Goal: Ask a question

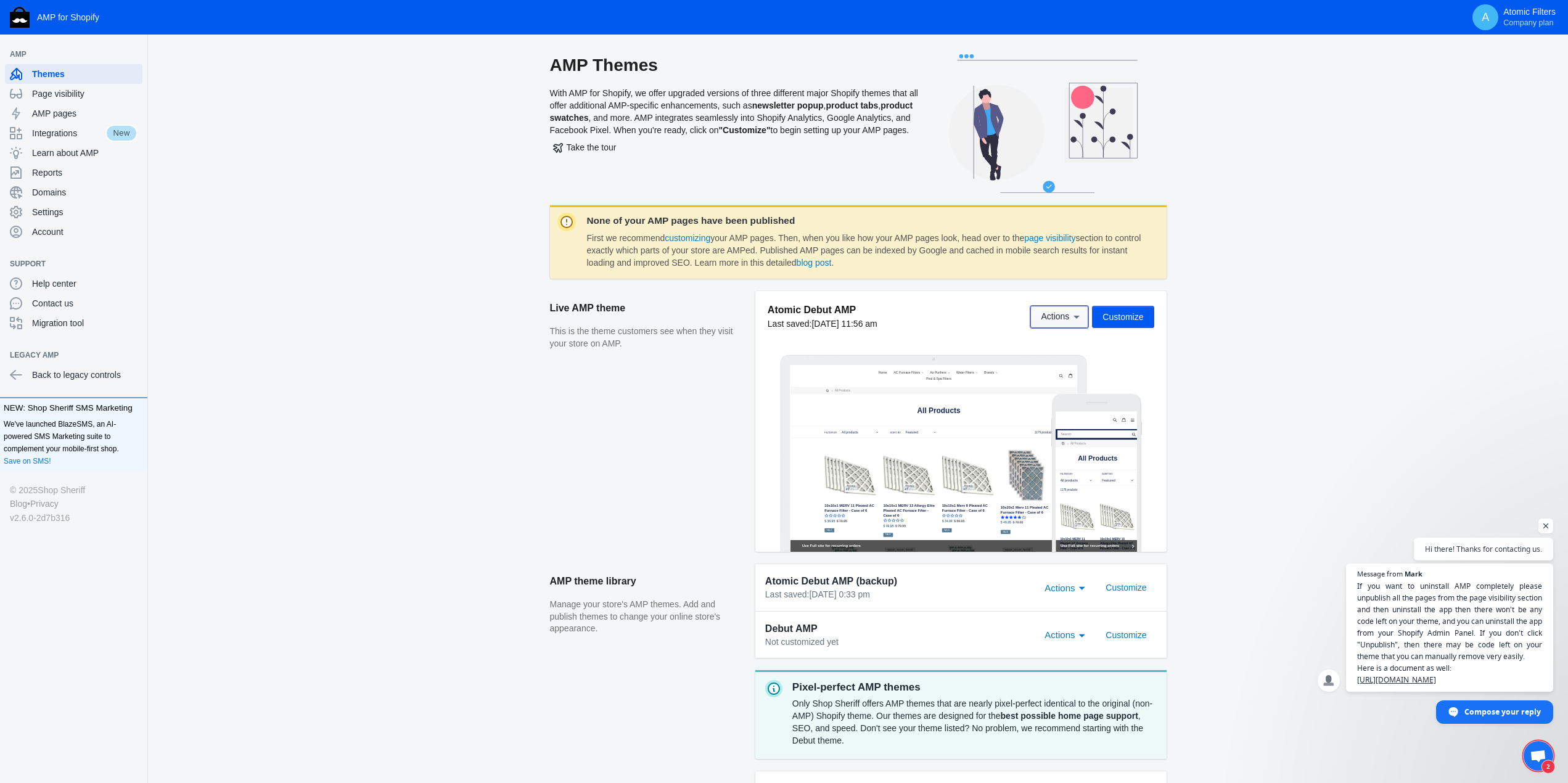
click at [1043, 319] on span "Actions" at bounding box center [1054, 317] width 29 height 10
click at [1045, 345] on span "View" at bounding box center [1046, 345] width 19 height 10
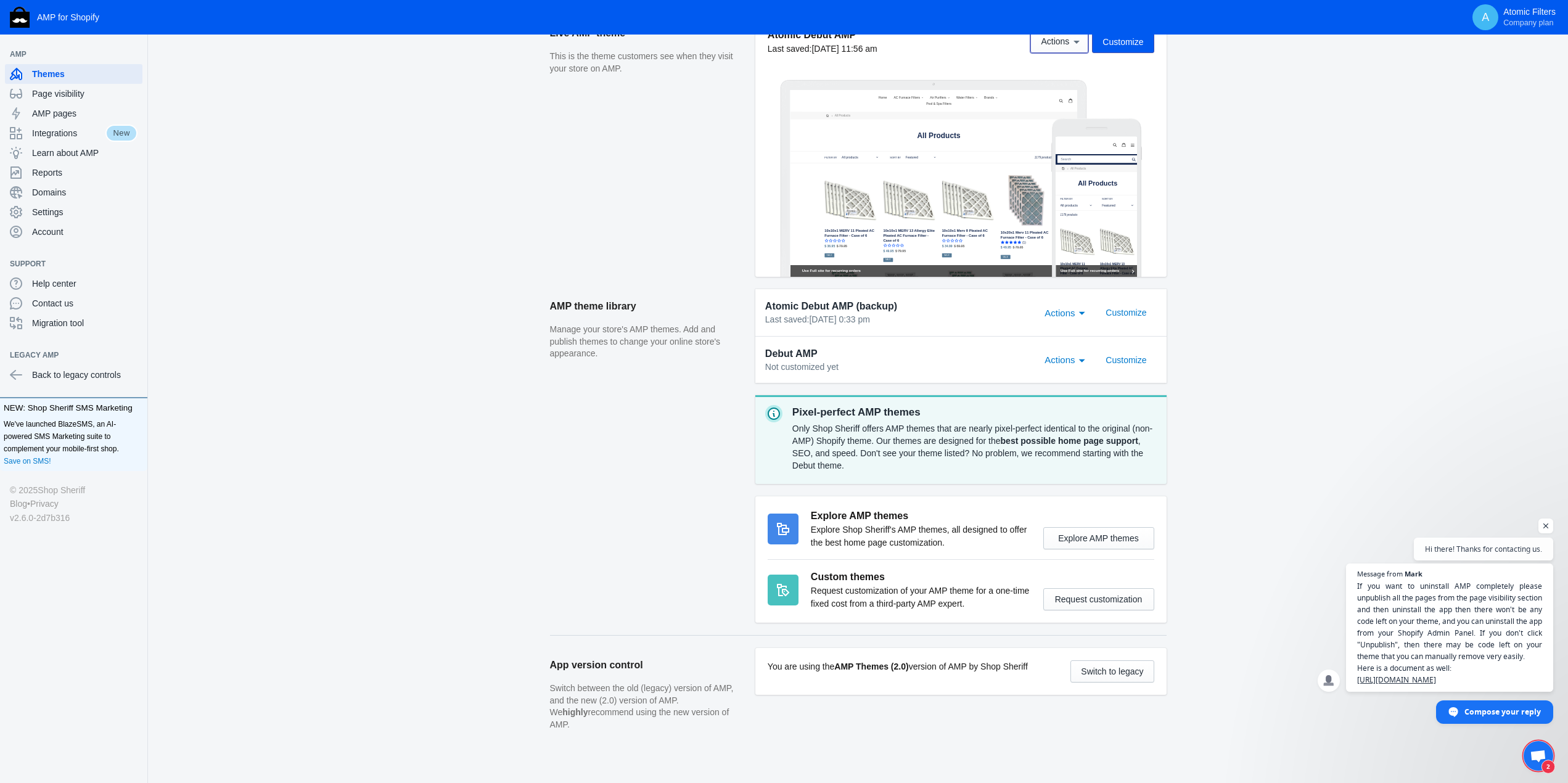
scroll to position [277, 0]
click at [1451, 671] on span "If you want to uninstall AMP completely please unpublish all the pages from the…" at bounding box center [1449, 634] width 188 height 107
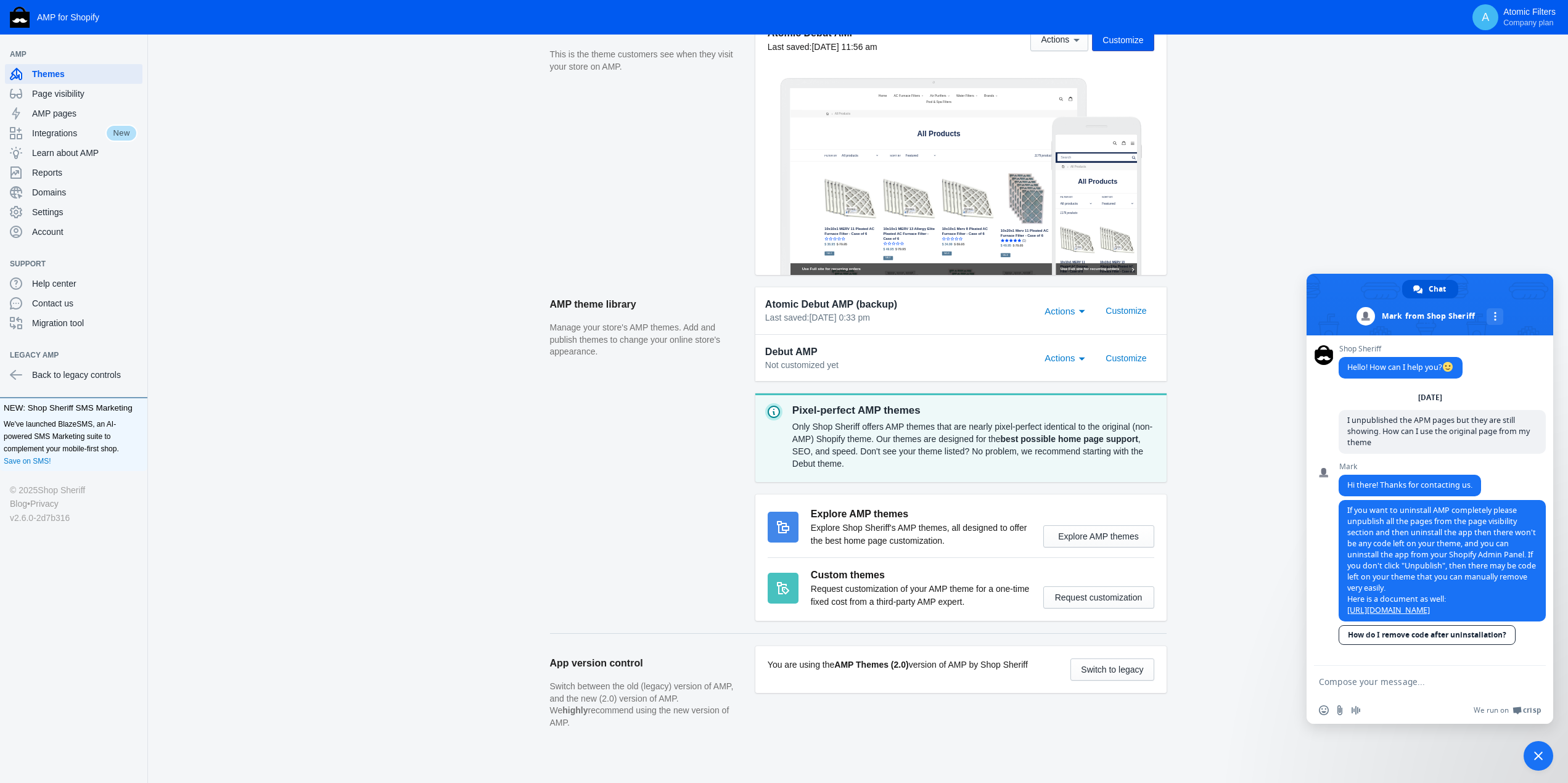
click at [1431, 677] on textarea "Compose your message..." at bounding box center [1416, 682] width 195 height 11
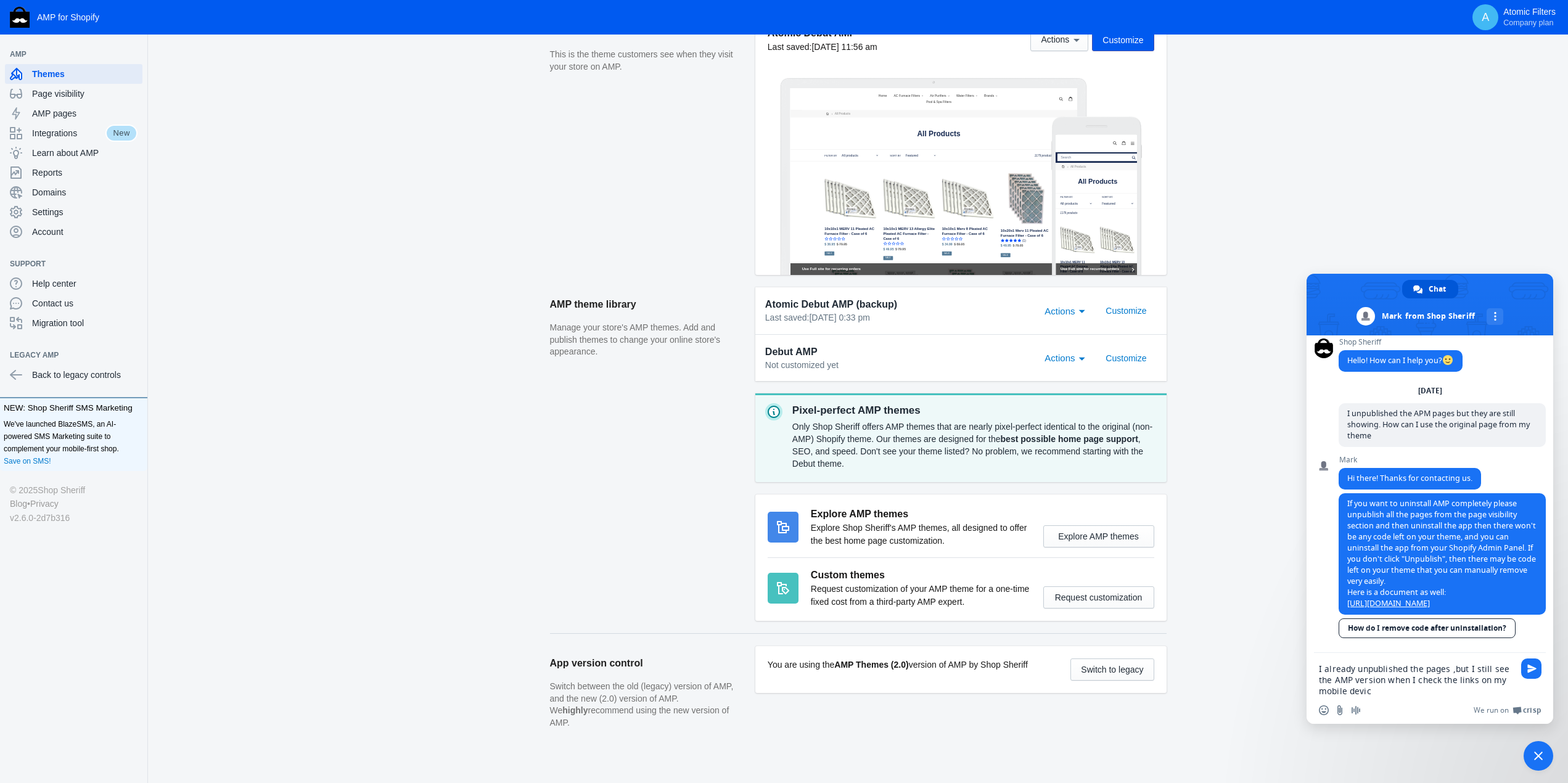
type textarea "I already unpublished the pages ,but I still see the AMP version when I check t…"
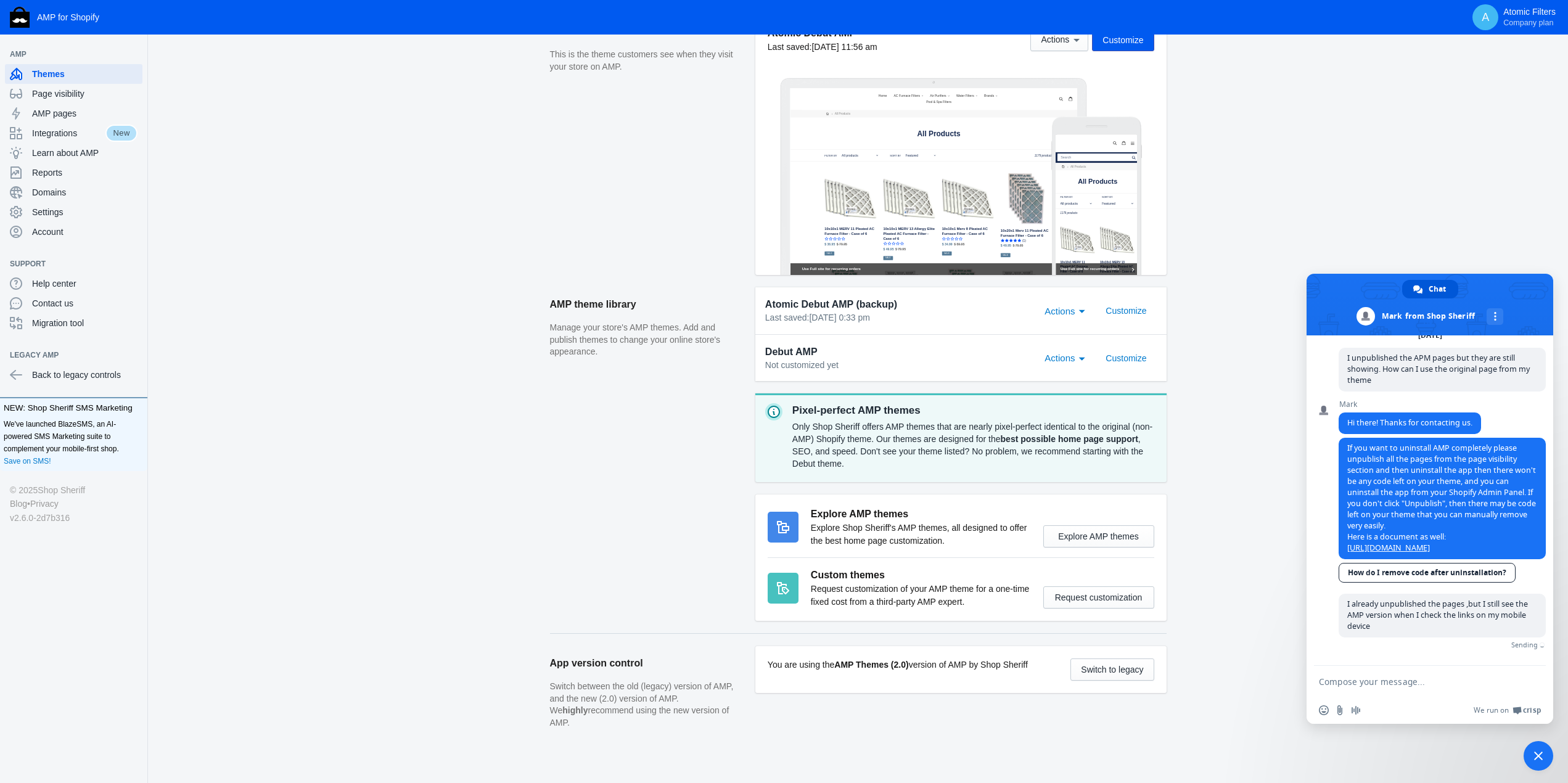
scroll to position [59, 0]
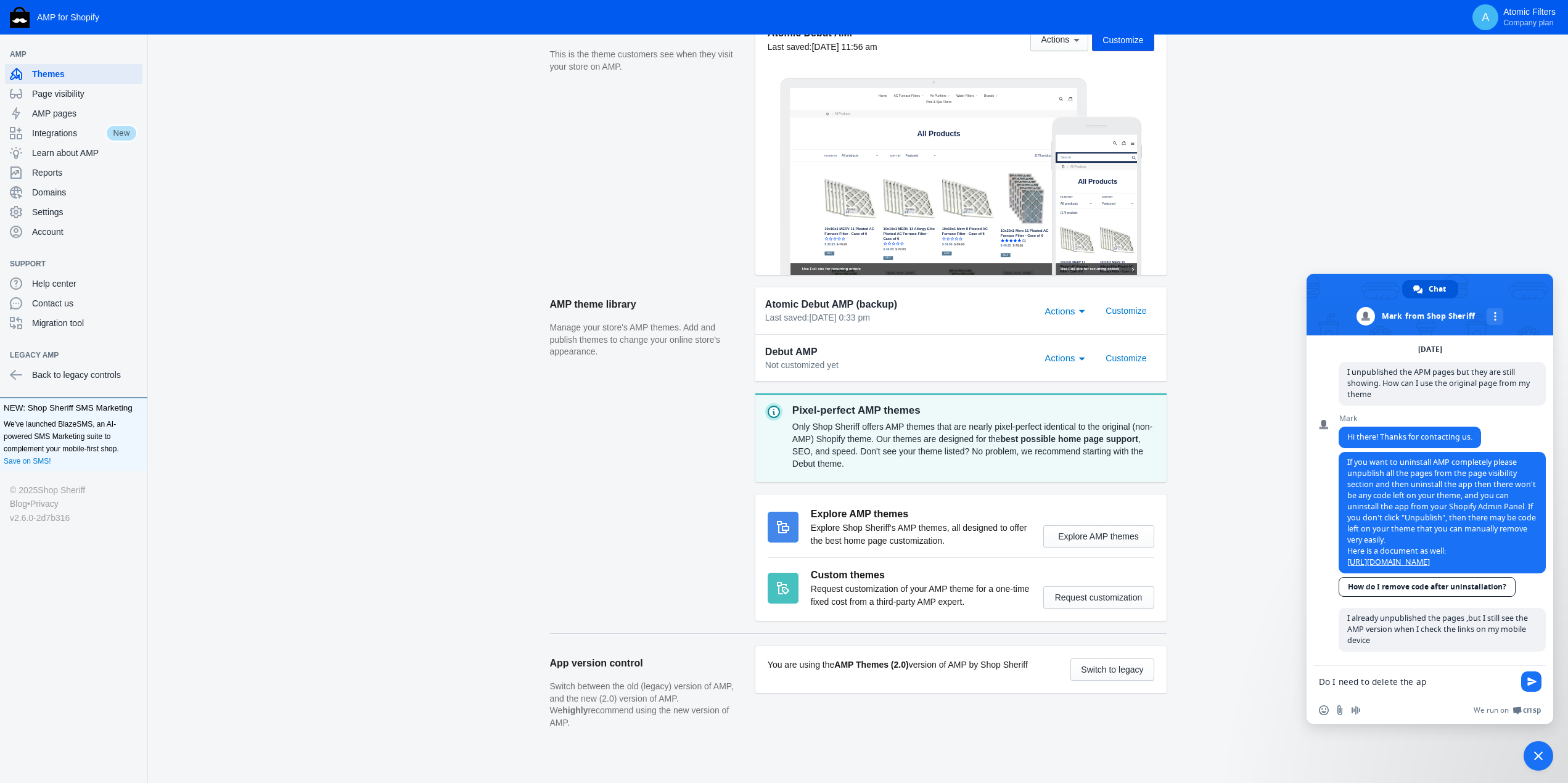
type textarea "Do I need to delete the app"
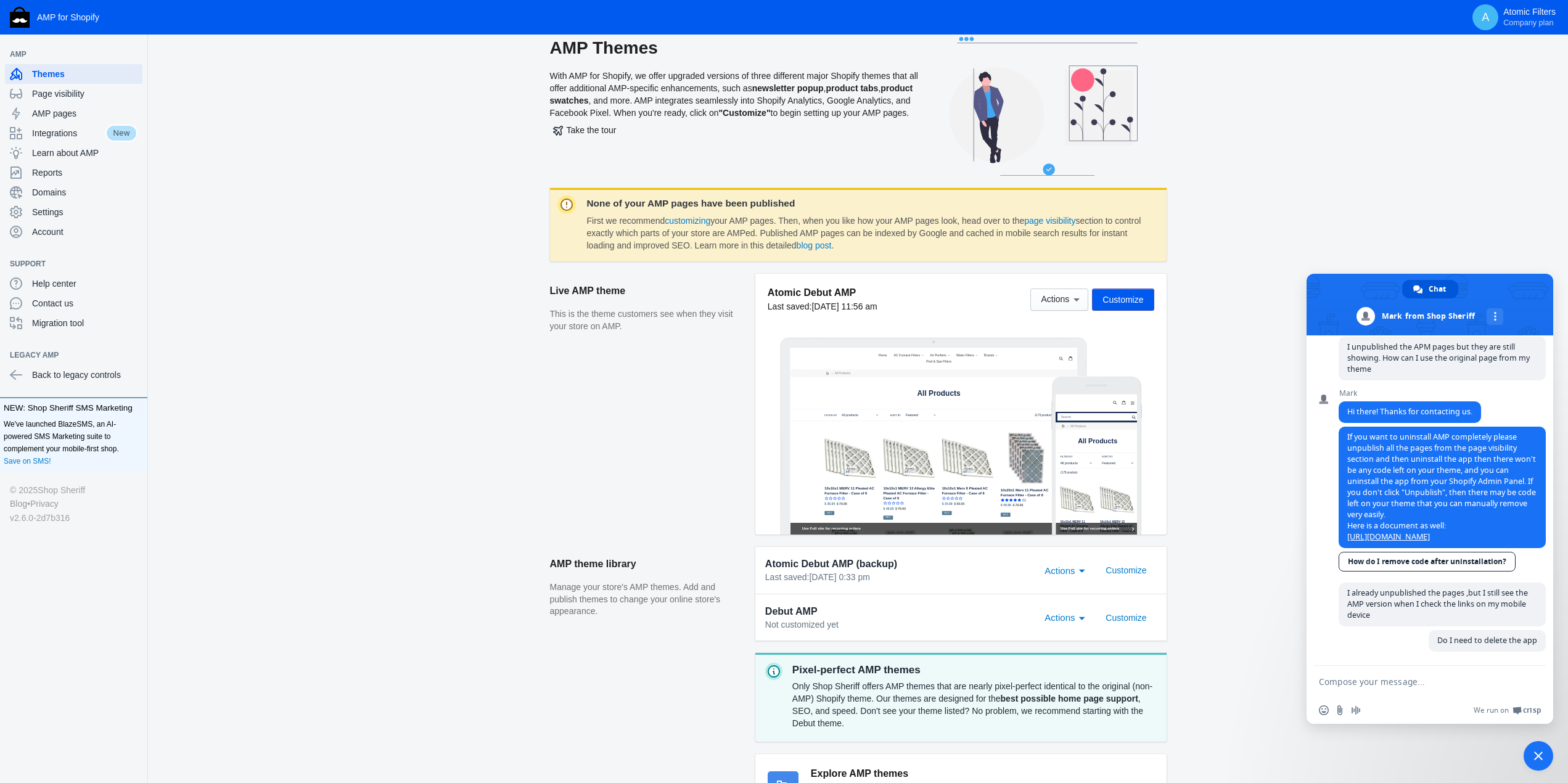
scroll to position [0, 0]
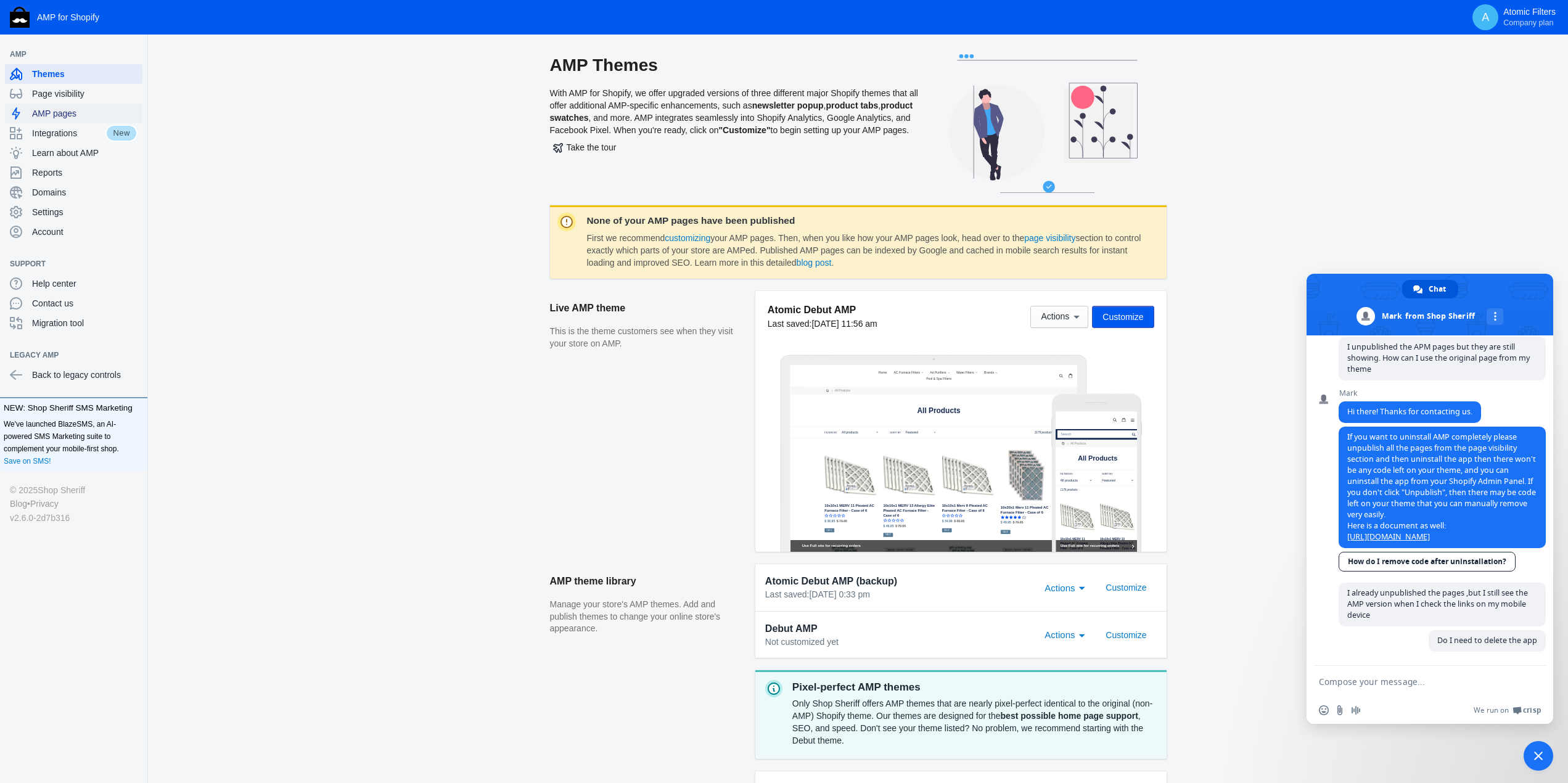
click at [54, 114] on span "AMP pages" at bounding box center [84, 114] width 105 height 13
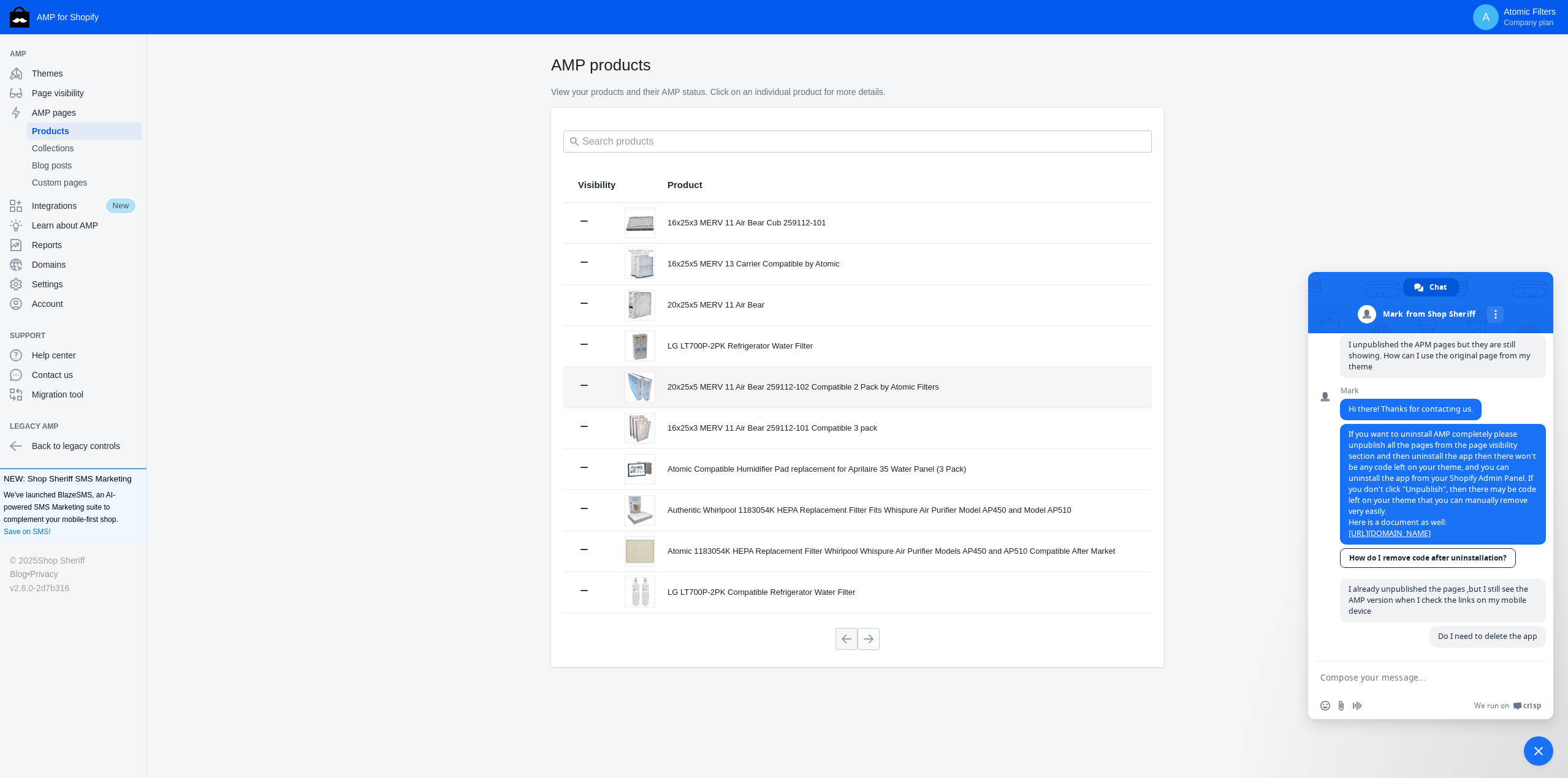
click at [723, 384] on div "20x25x5 MERV 11 Air Bear 259112-102 Compatible 2 Pack by Atomic Filters" at bounding box center [902, 388] width 470 height 12
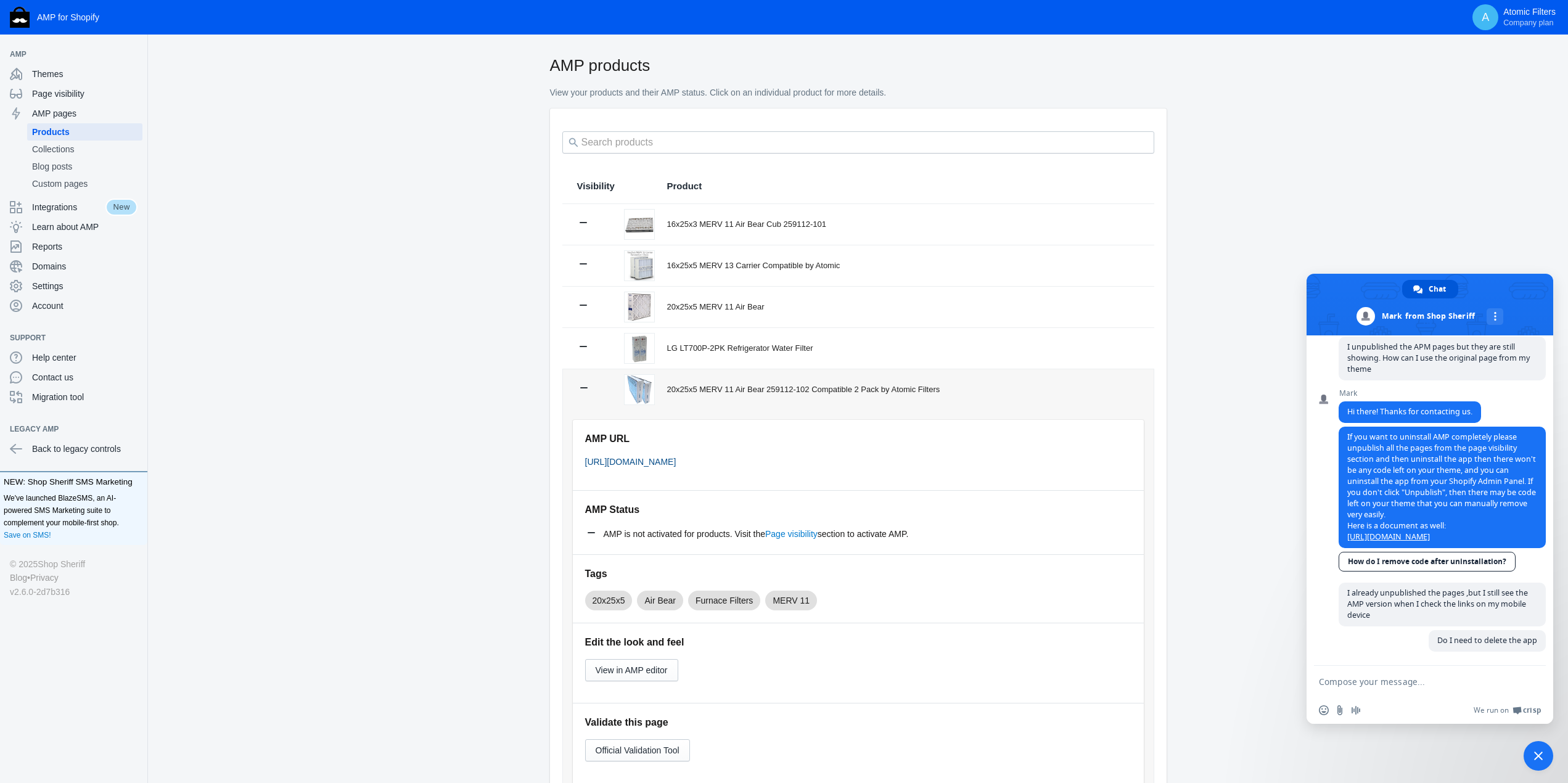
click at [676, 463] on link "[URL][DOMAIN_NAME]" at bounding box center [631, 462] width 91 height 10
click at [791, 537] on link "Page visibility" at bounding box center [791, 534] width 52 height 10
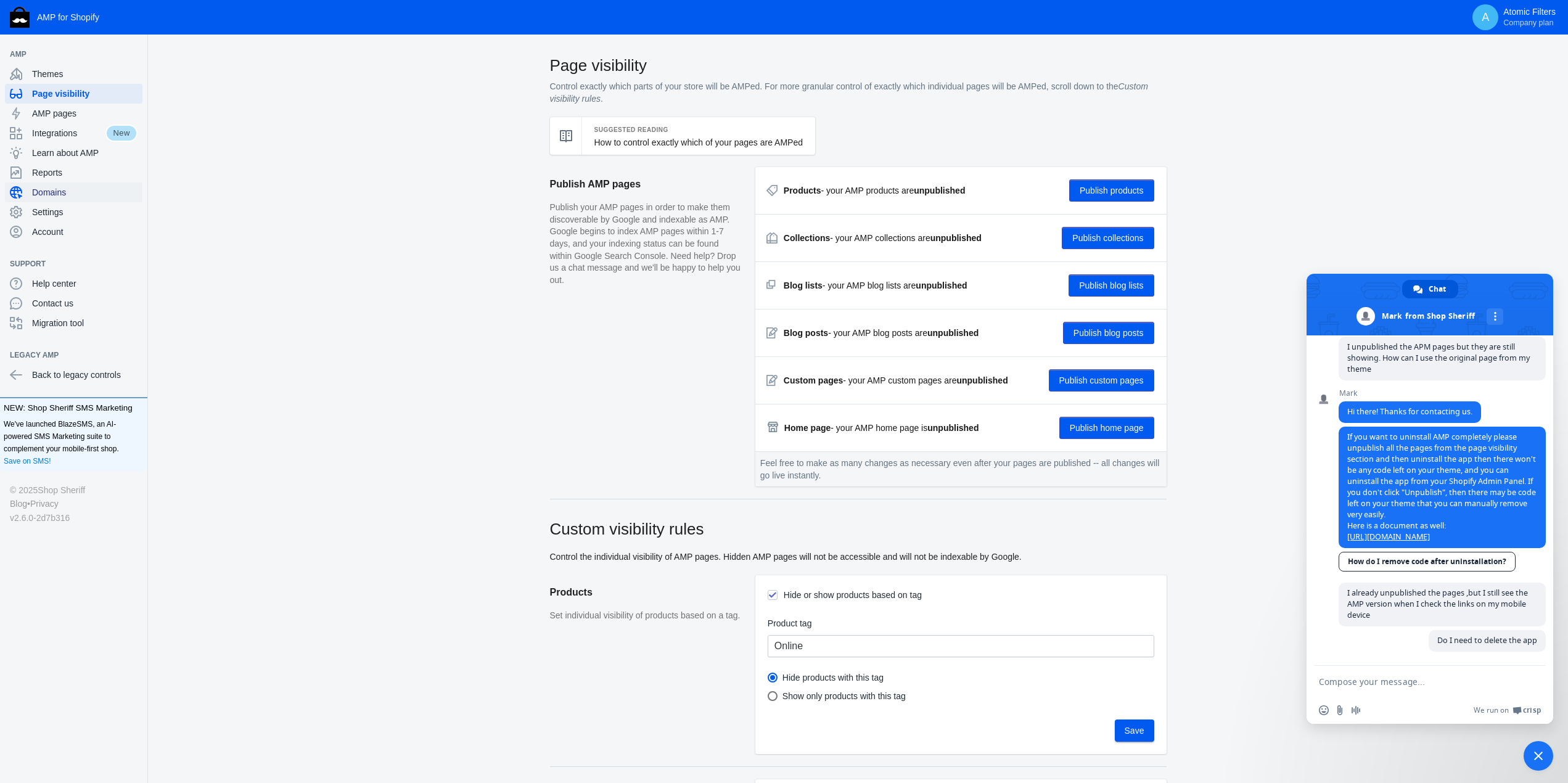
click at [62, 193] on span "Domains" at bounding box center [84, 193] width 105 height 13
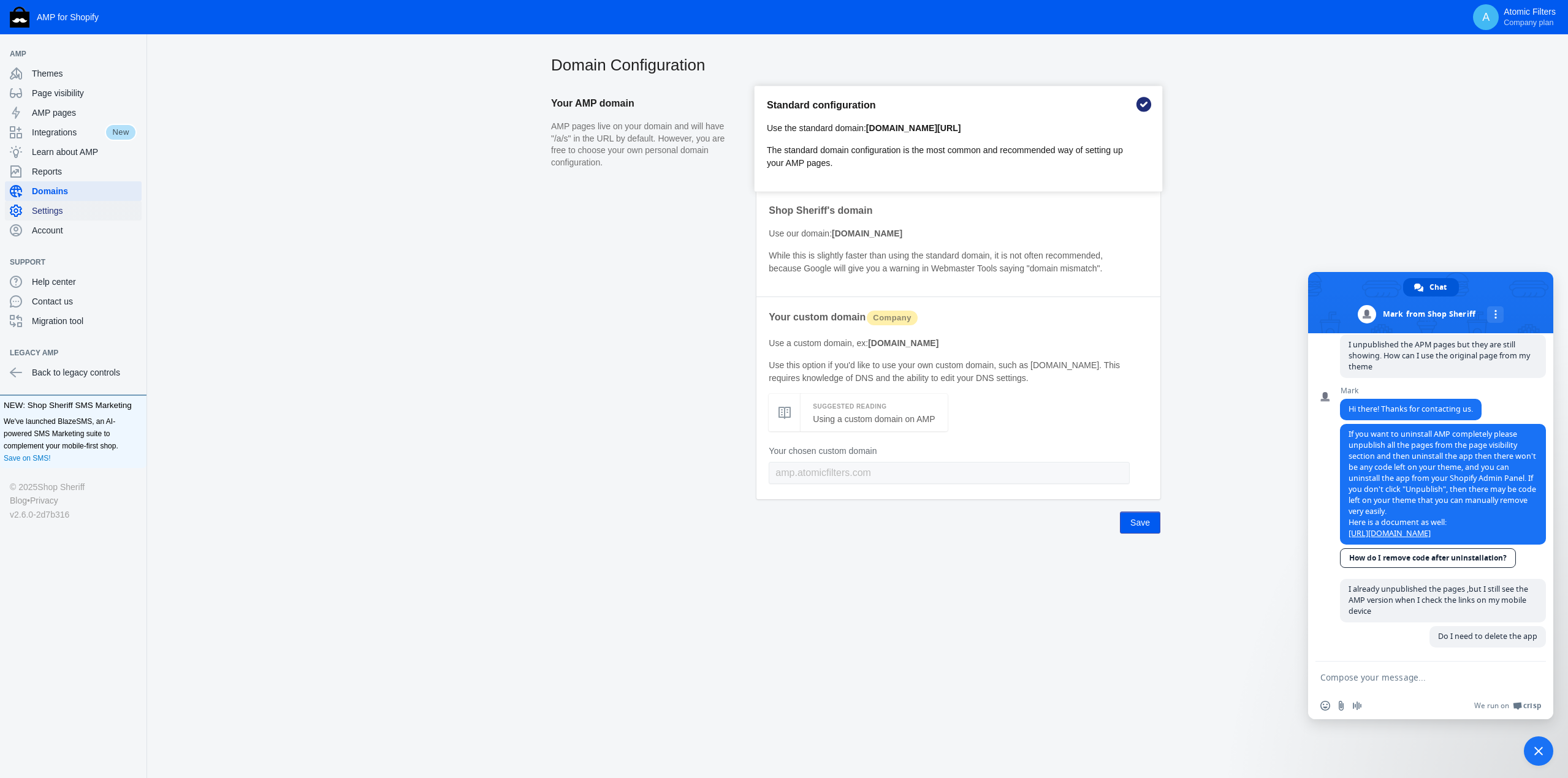
click at [66, 211] on span "Settings" at bounding box center [84, 211] width 105 height 12
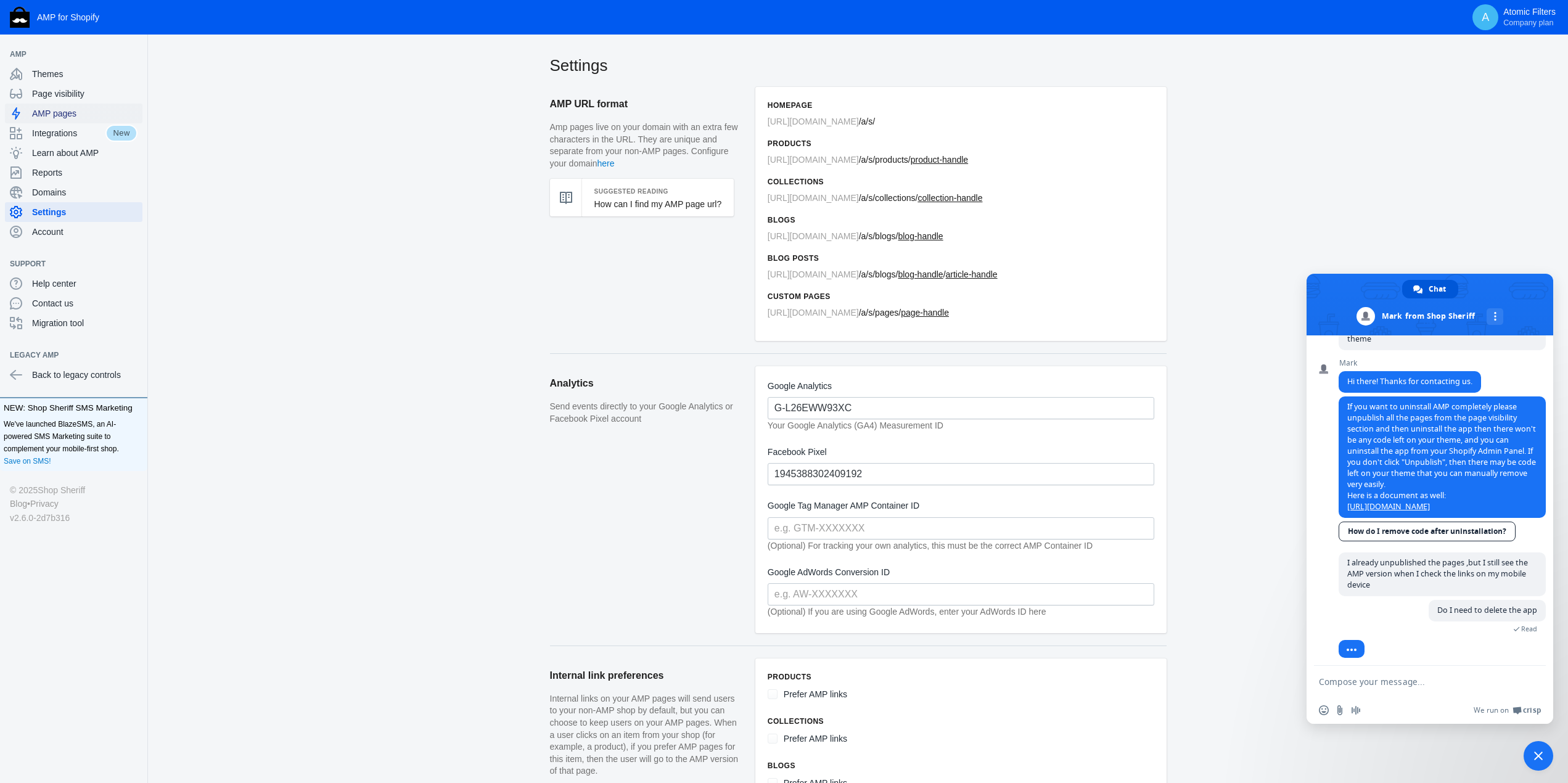
click at [56, 111] on span "AMP pages" at bounding box center [84, 114] width 105 height 13
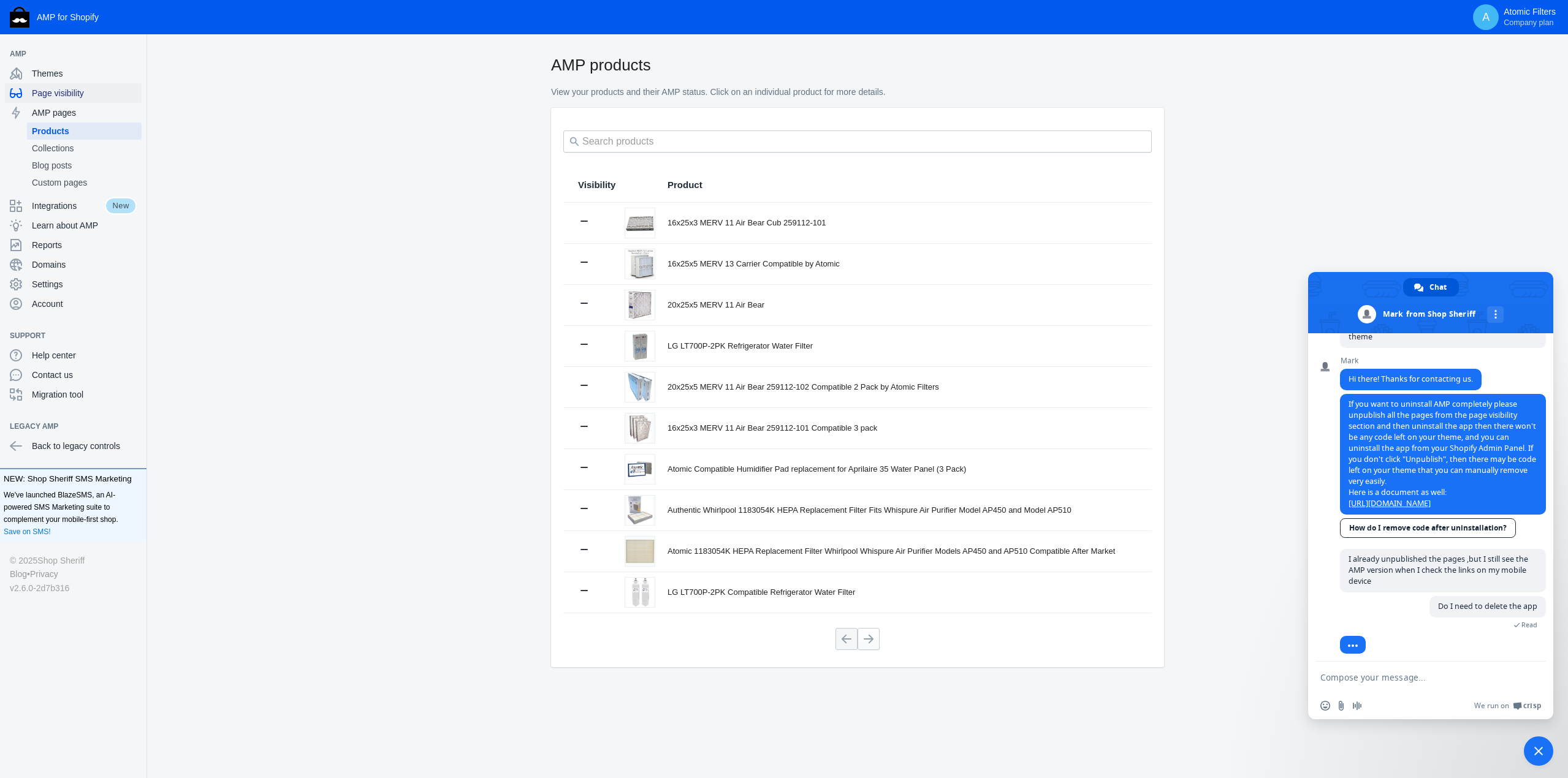
click at [52, 96] on span "Page visibility" at bounding box center [84, 93] width 105 height 12
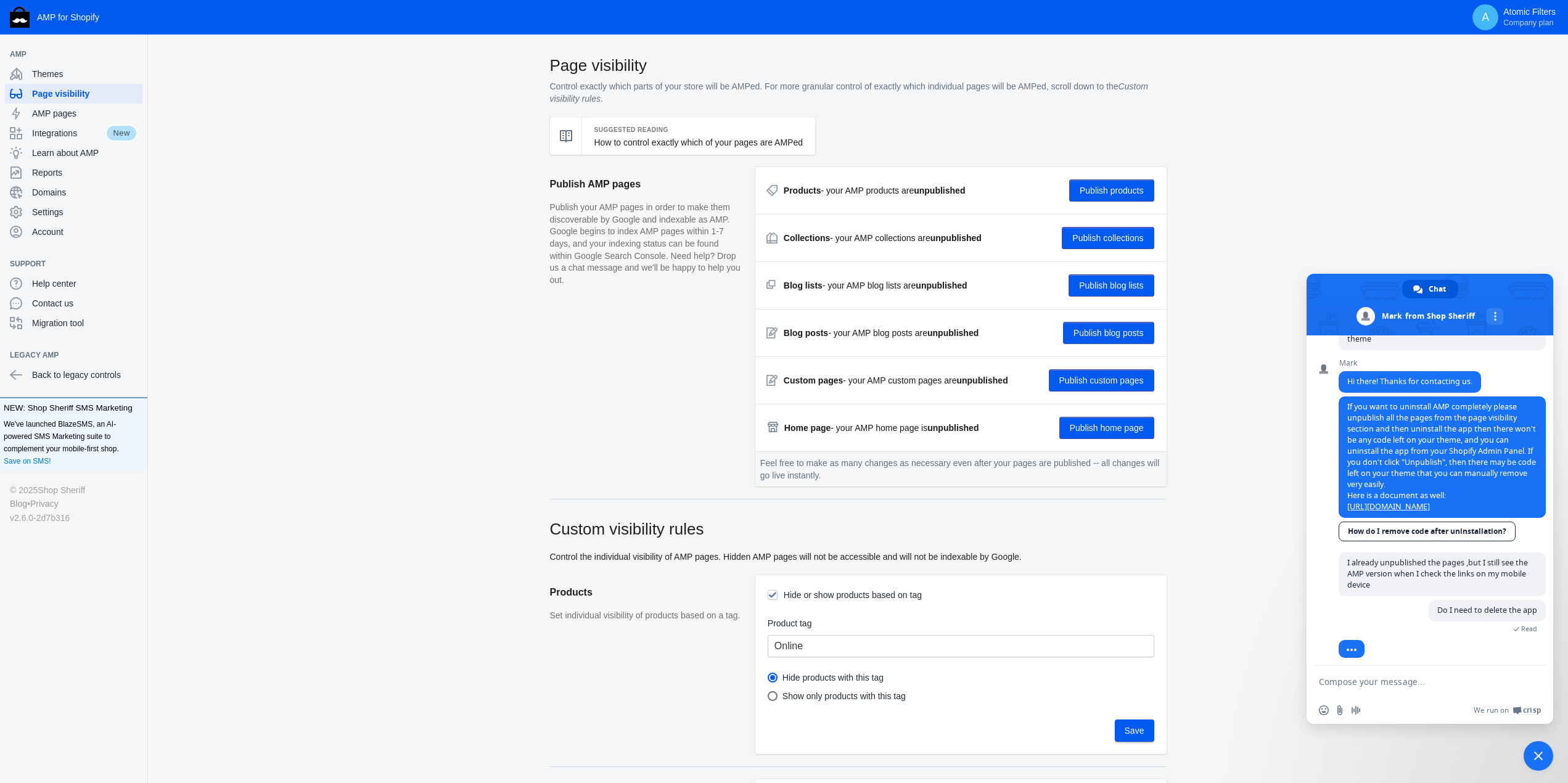
click at [1377, 686] on textarea "Compose your message..." at bounding box center [1416, 682] width 195 height 11
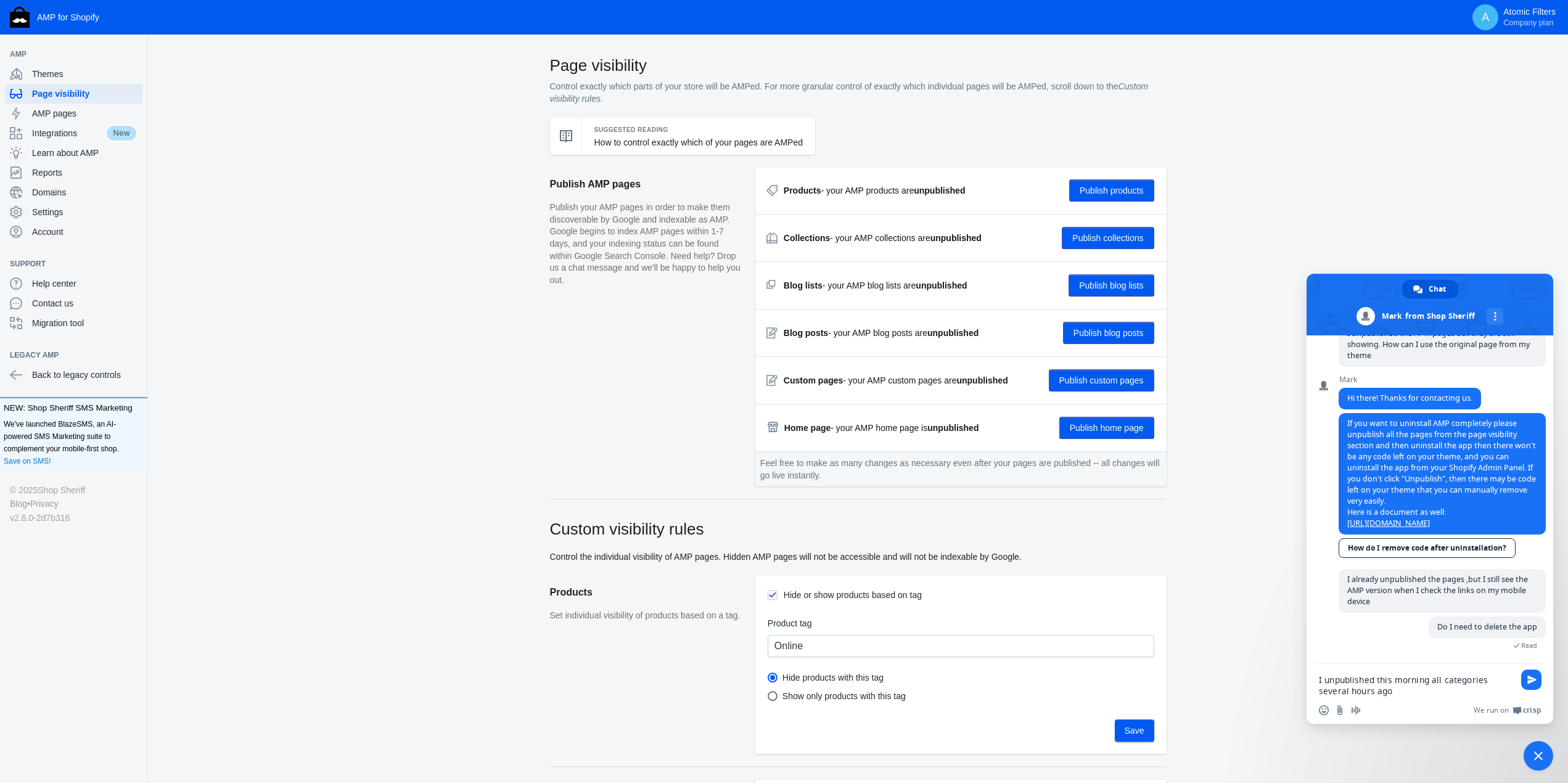
scroll to position [122, 0]
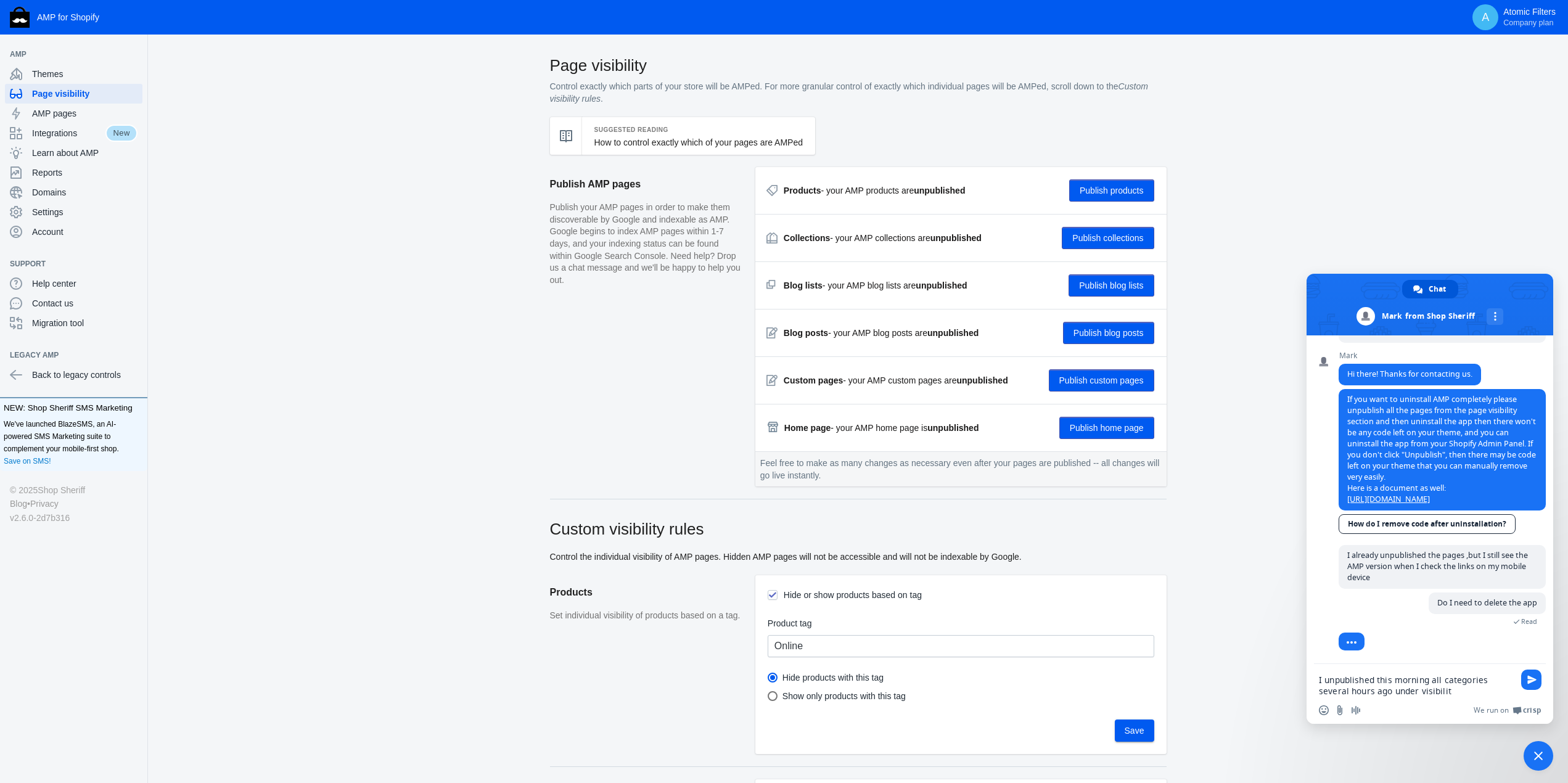
type textarea "I unpublished this morning all categories several hours ago under visibility"
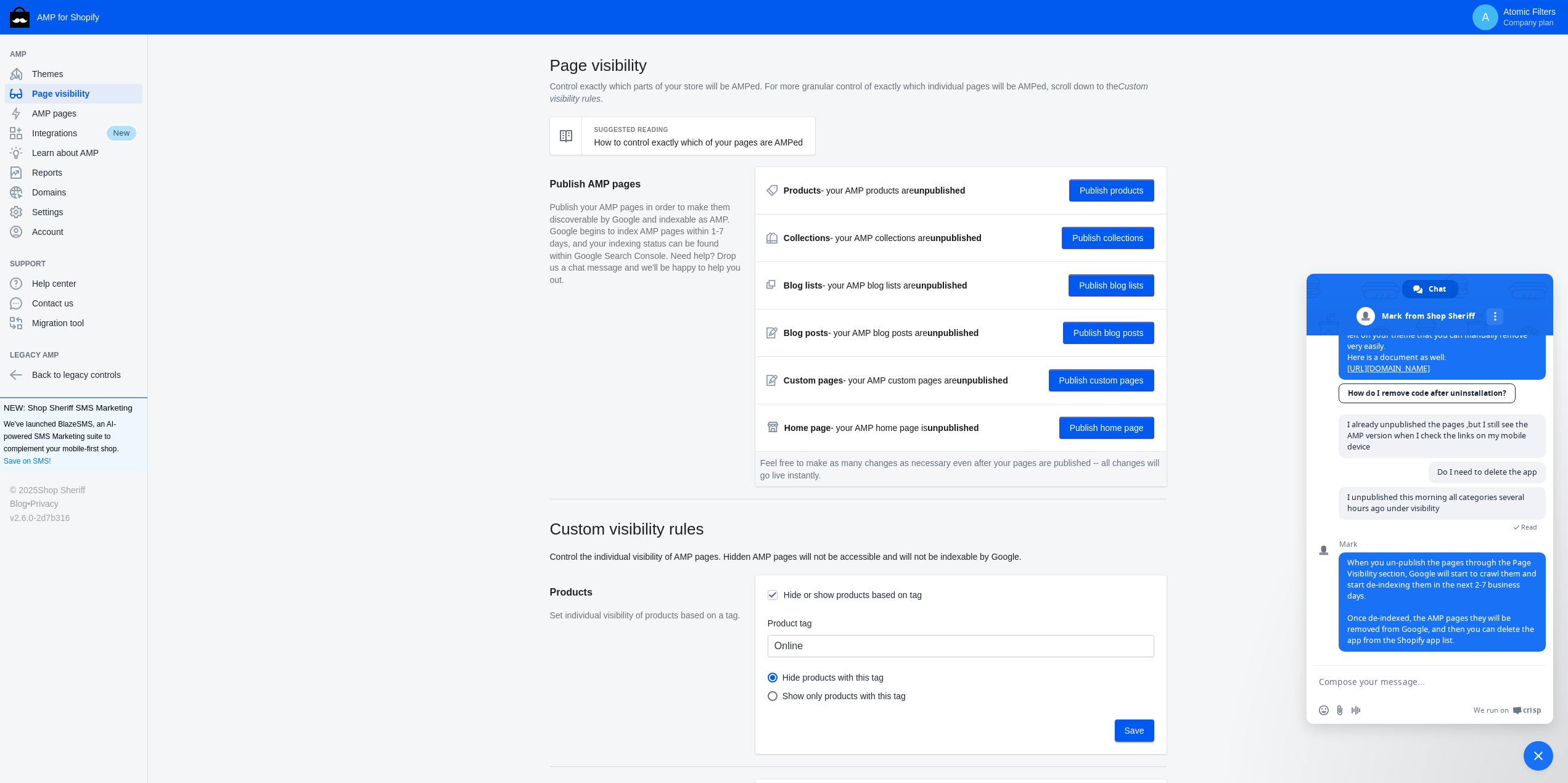
scroll to position [253, 0]
click at [1426, 685] on textarea "Compose your message..." at bounding box center [1416, 682] width 195 height 11
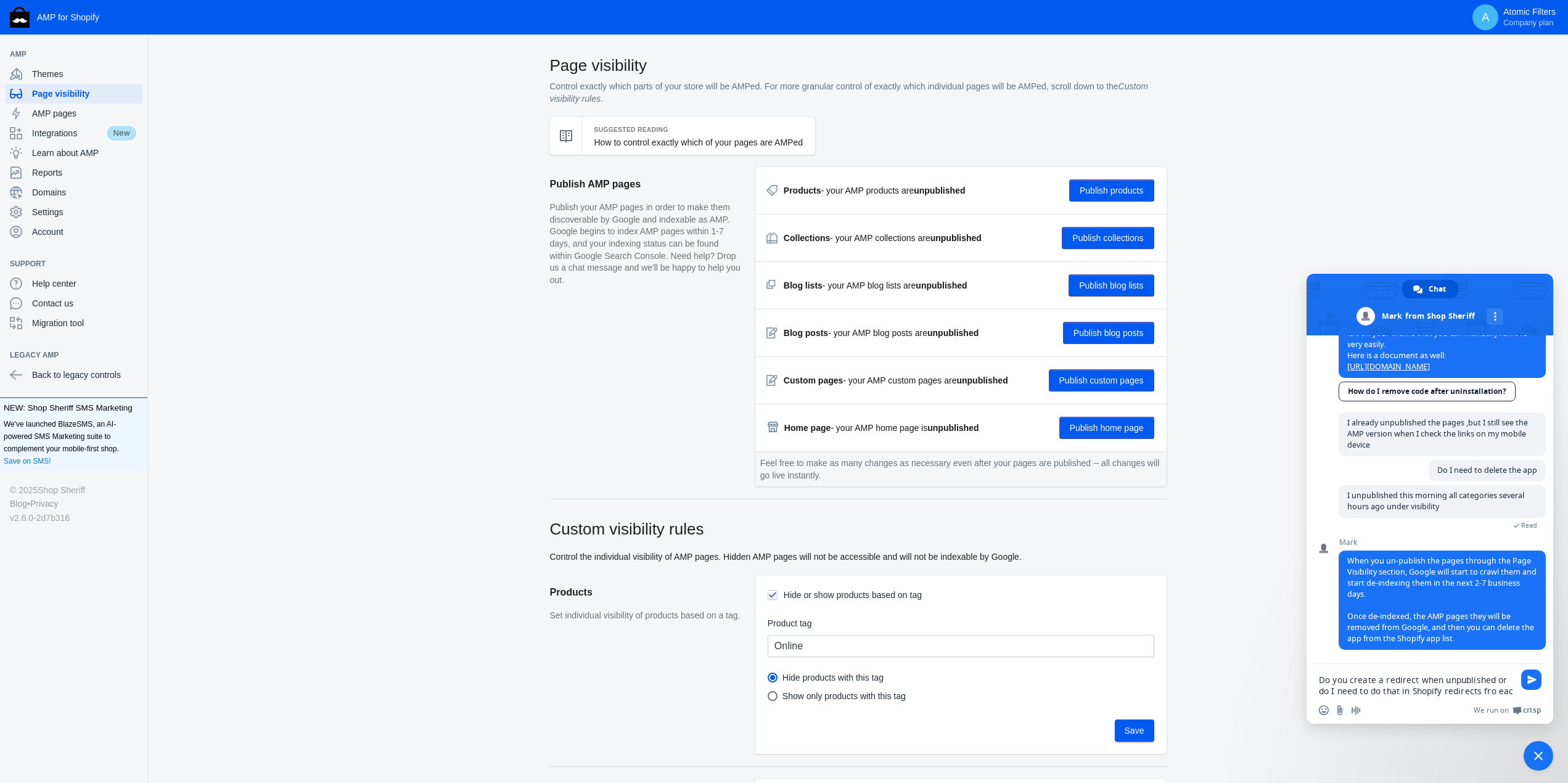
scroll to position [266, 0]
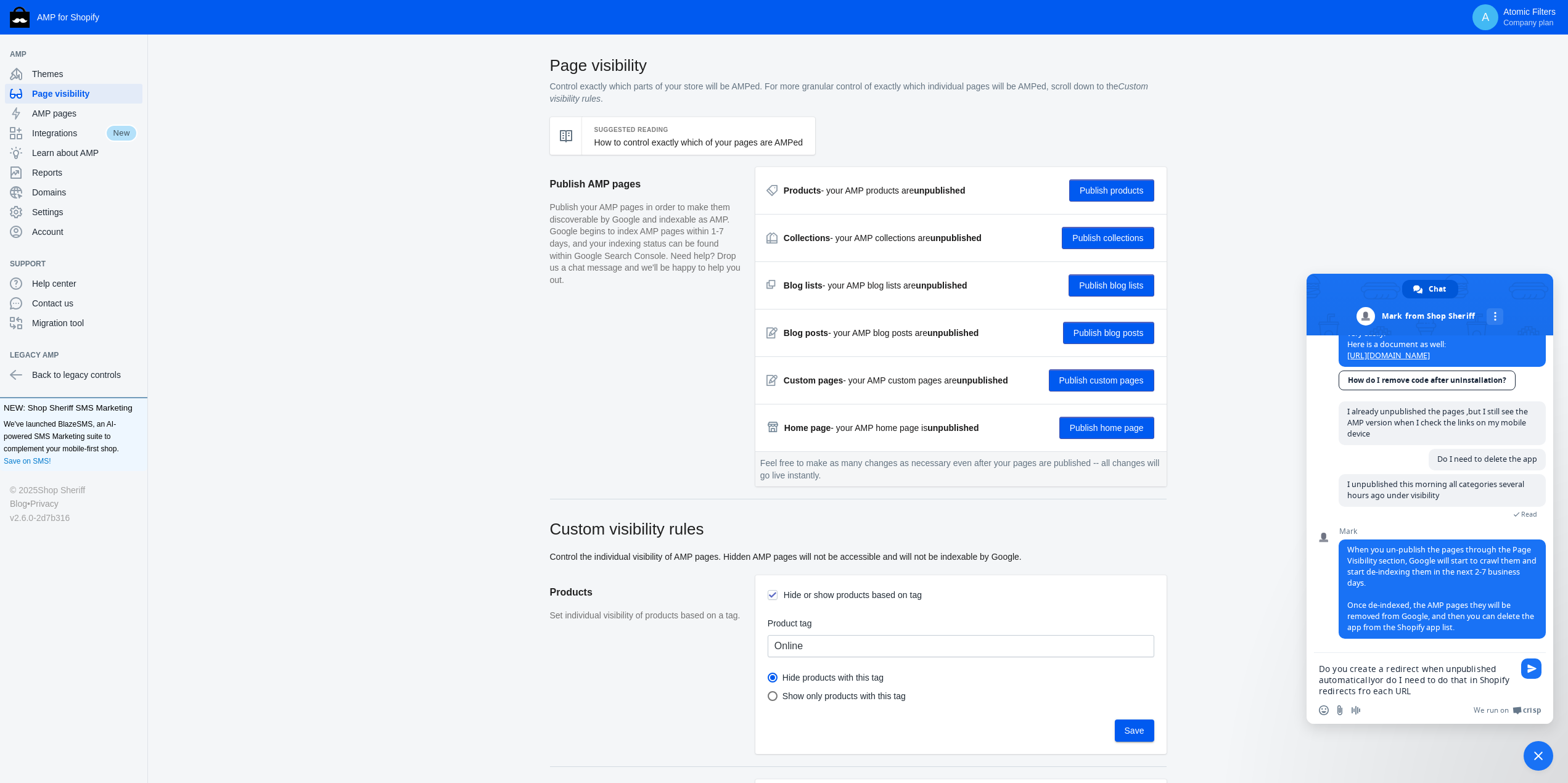
type textarea "Do you create a redirect when unpublished automatically or do I need to do that…"
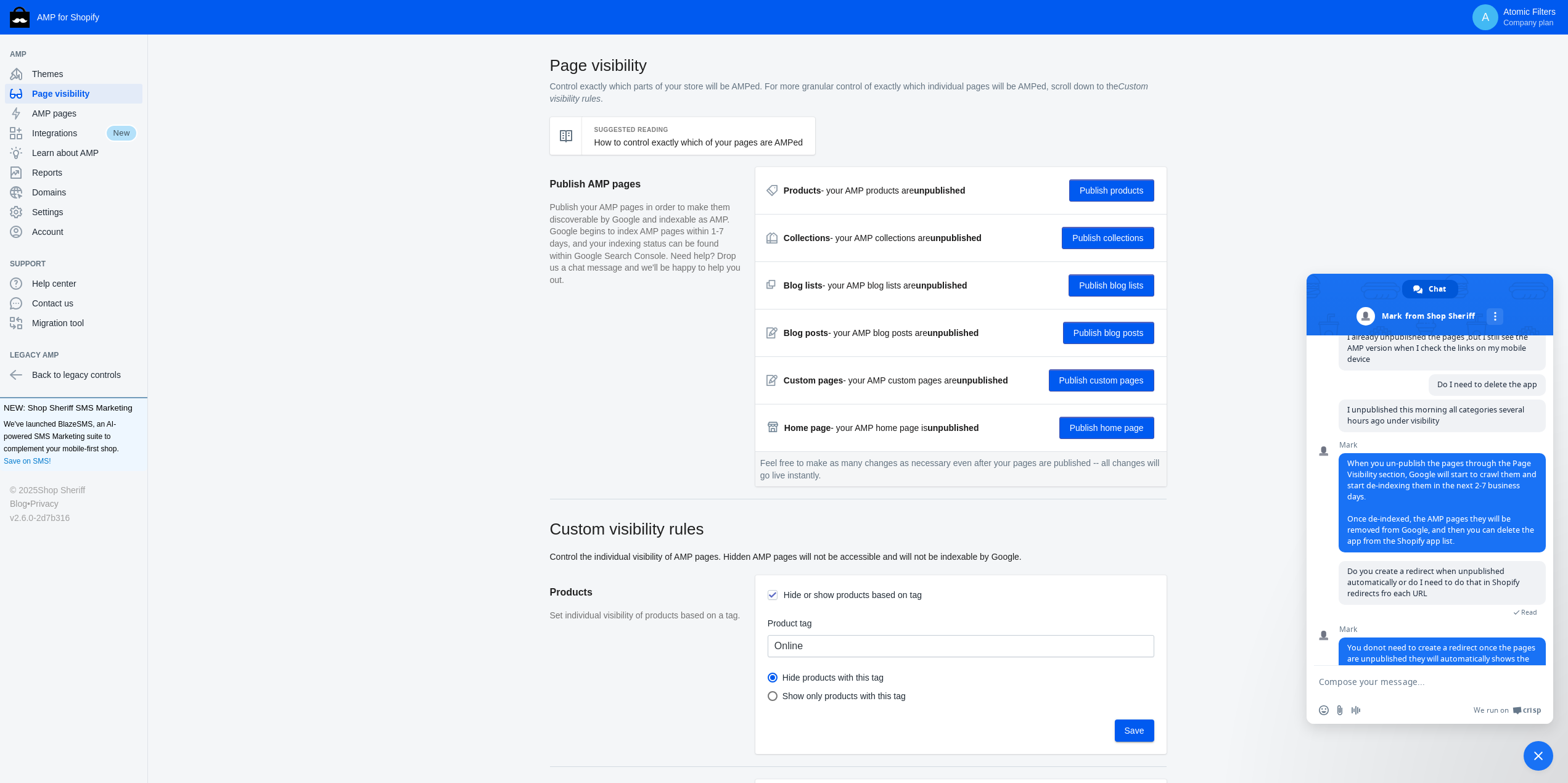
scroll to position [370, 0]
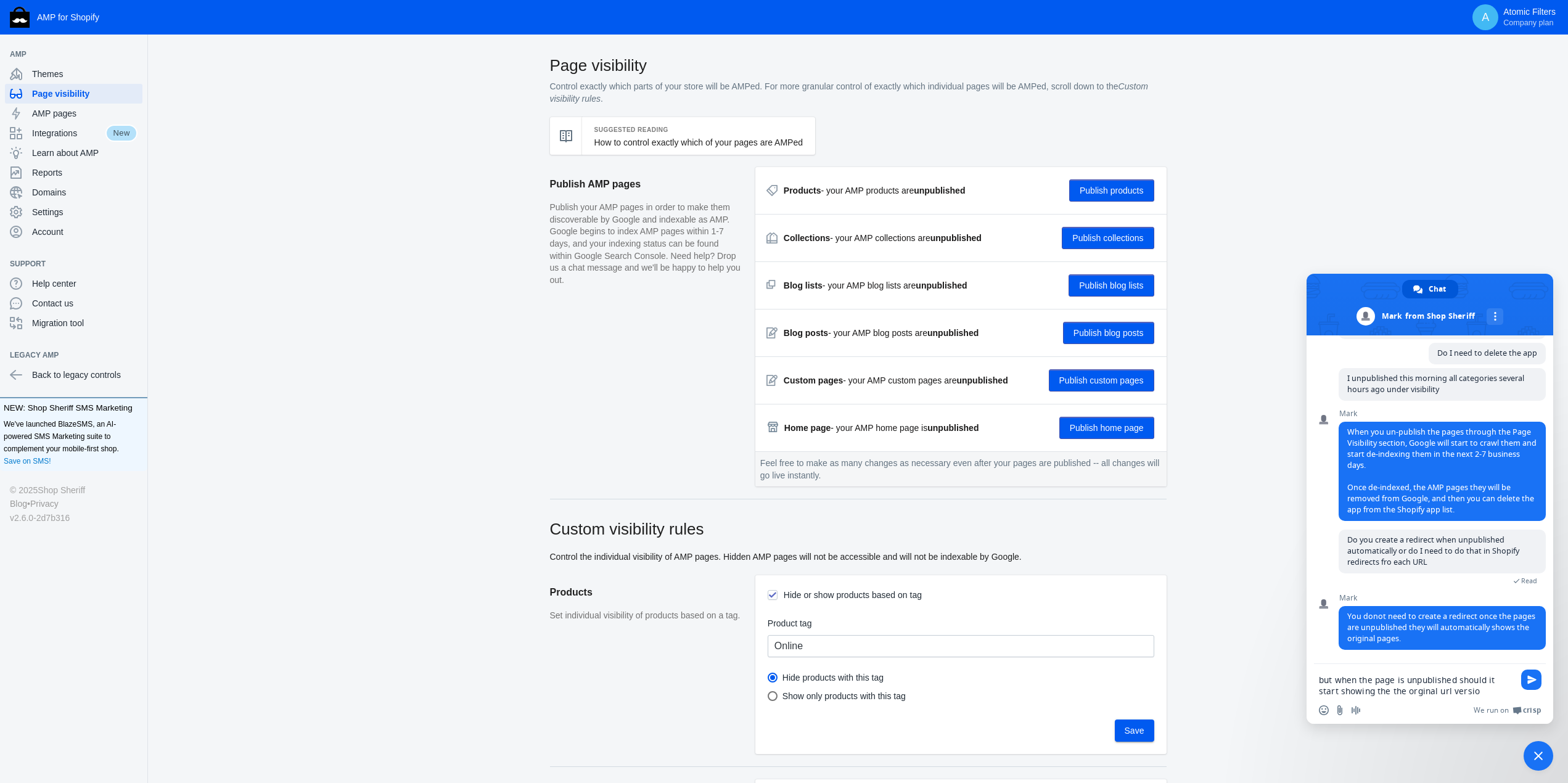
type textarea "but when the page is unpublished should it start showing the the orginal url ve…"
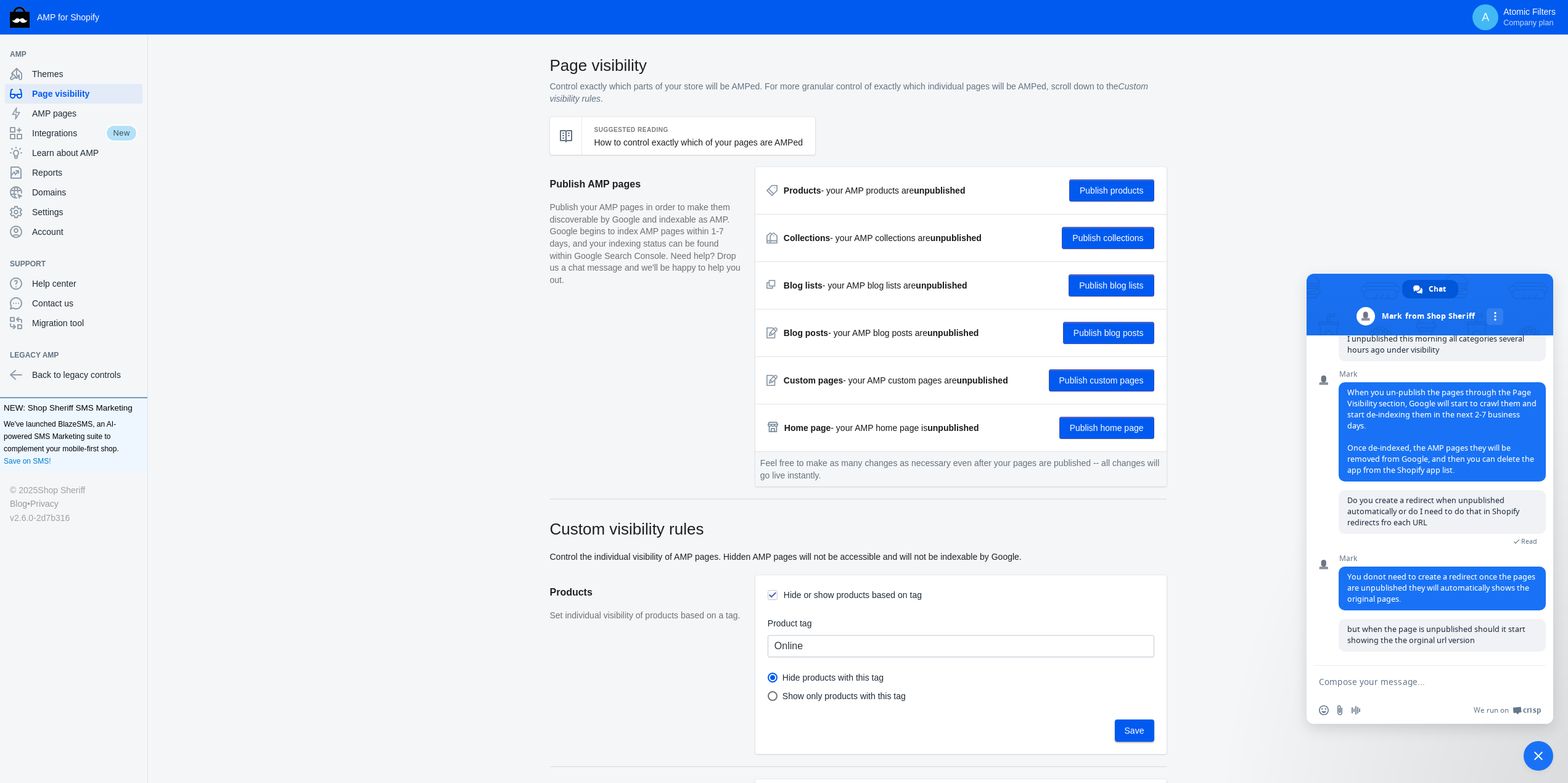
scroll to position [411, 0]
type textarea "r"
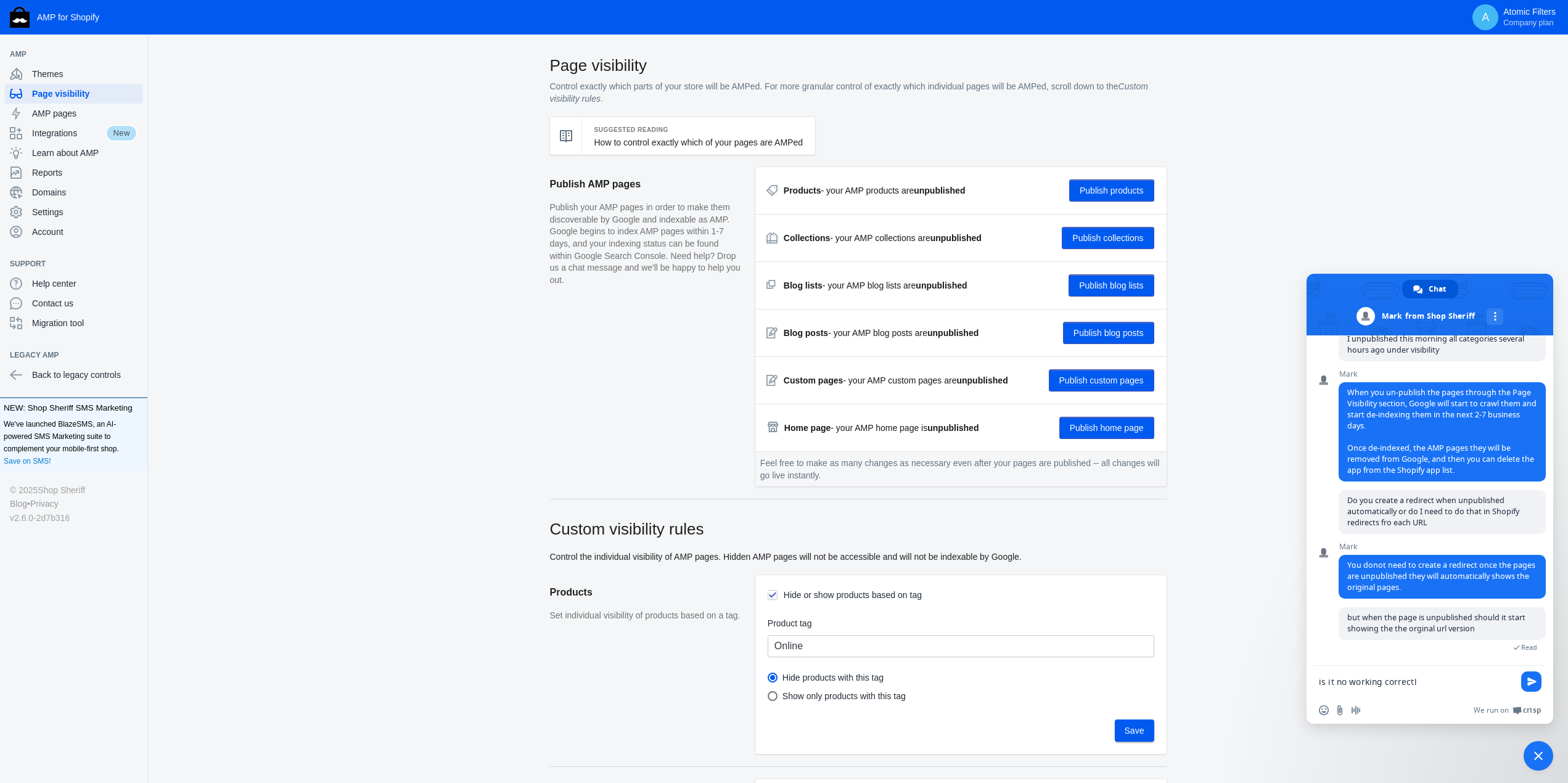
type textarea "is it no working correctly"
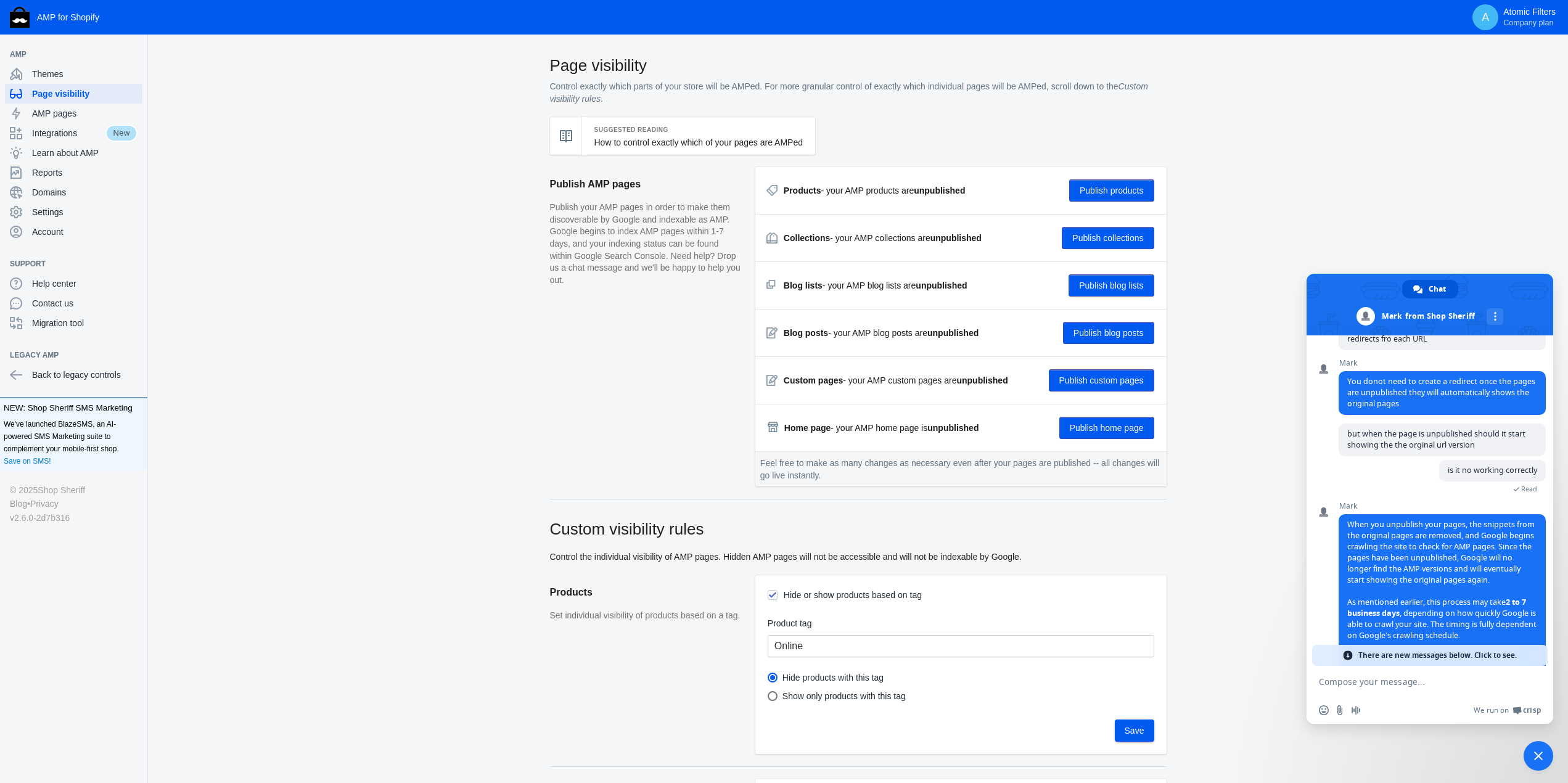
scroll to position [646, 0]
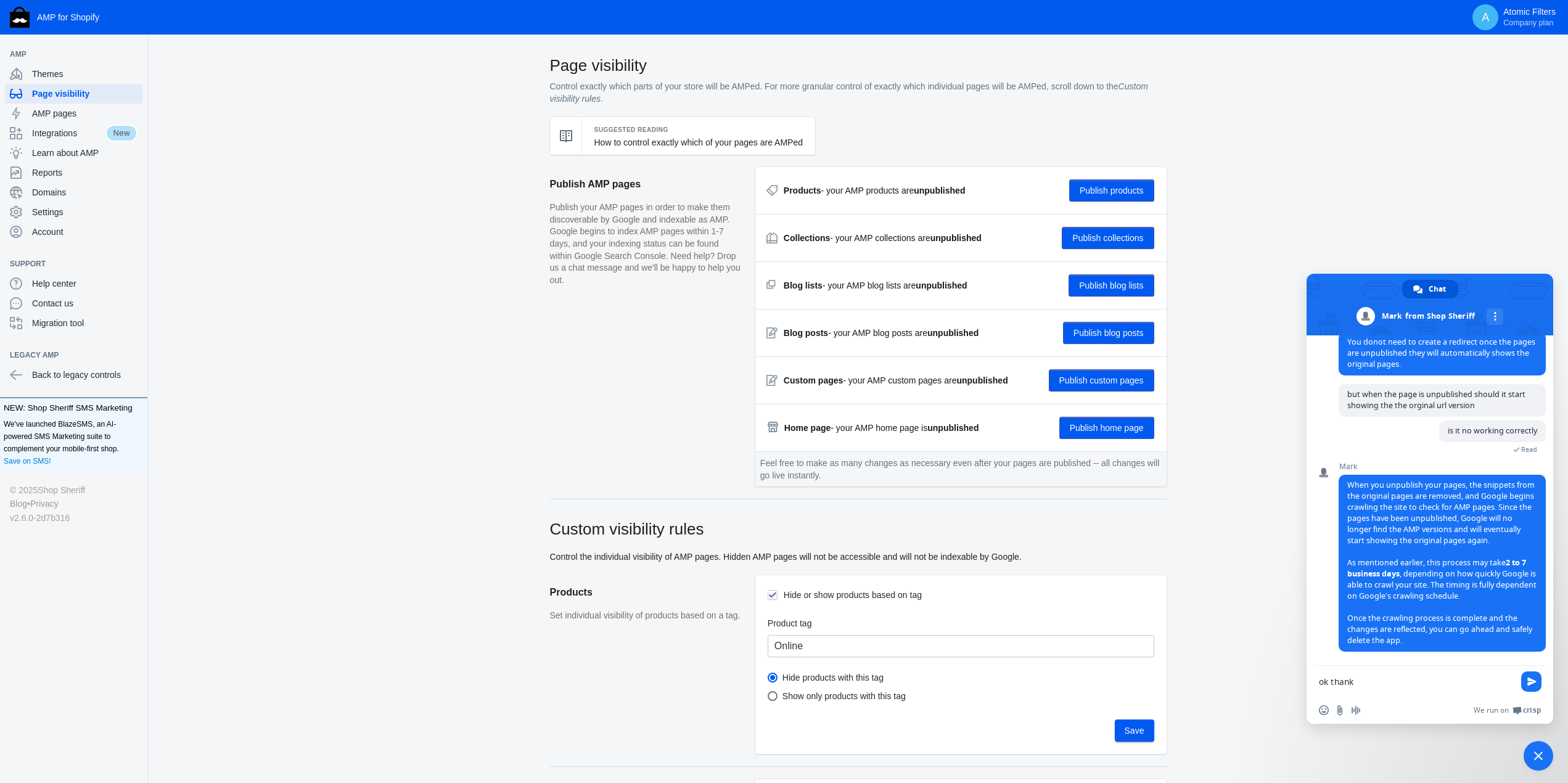
type textarea "ok thanks"
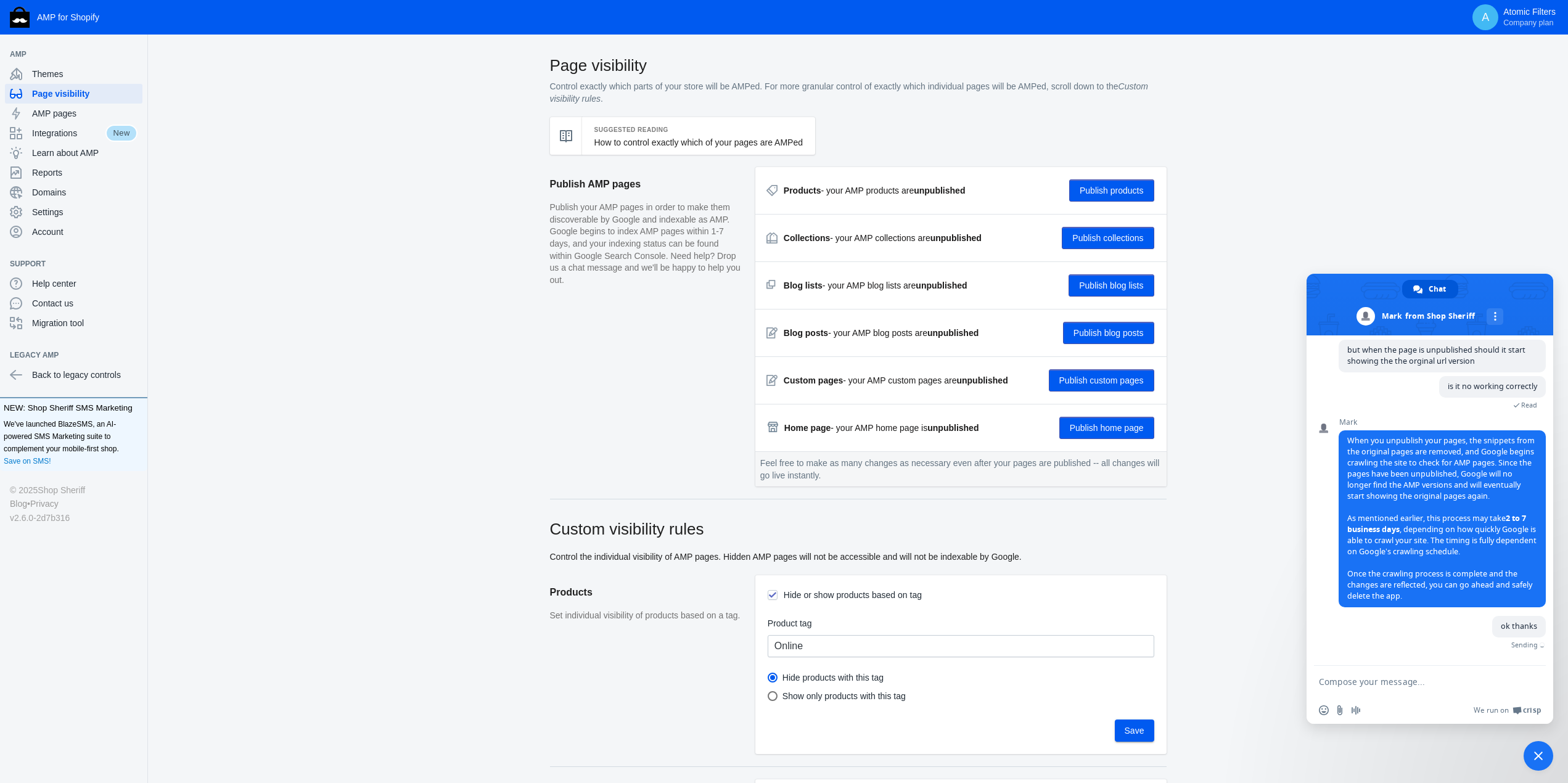
scroll to position [676, 0]
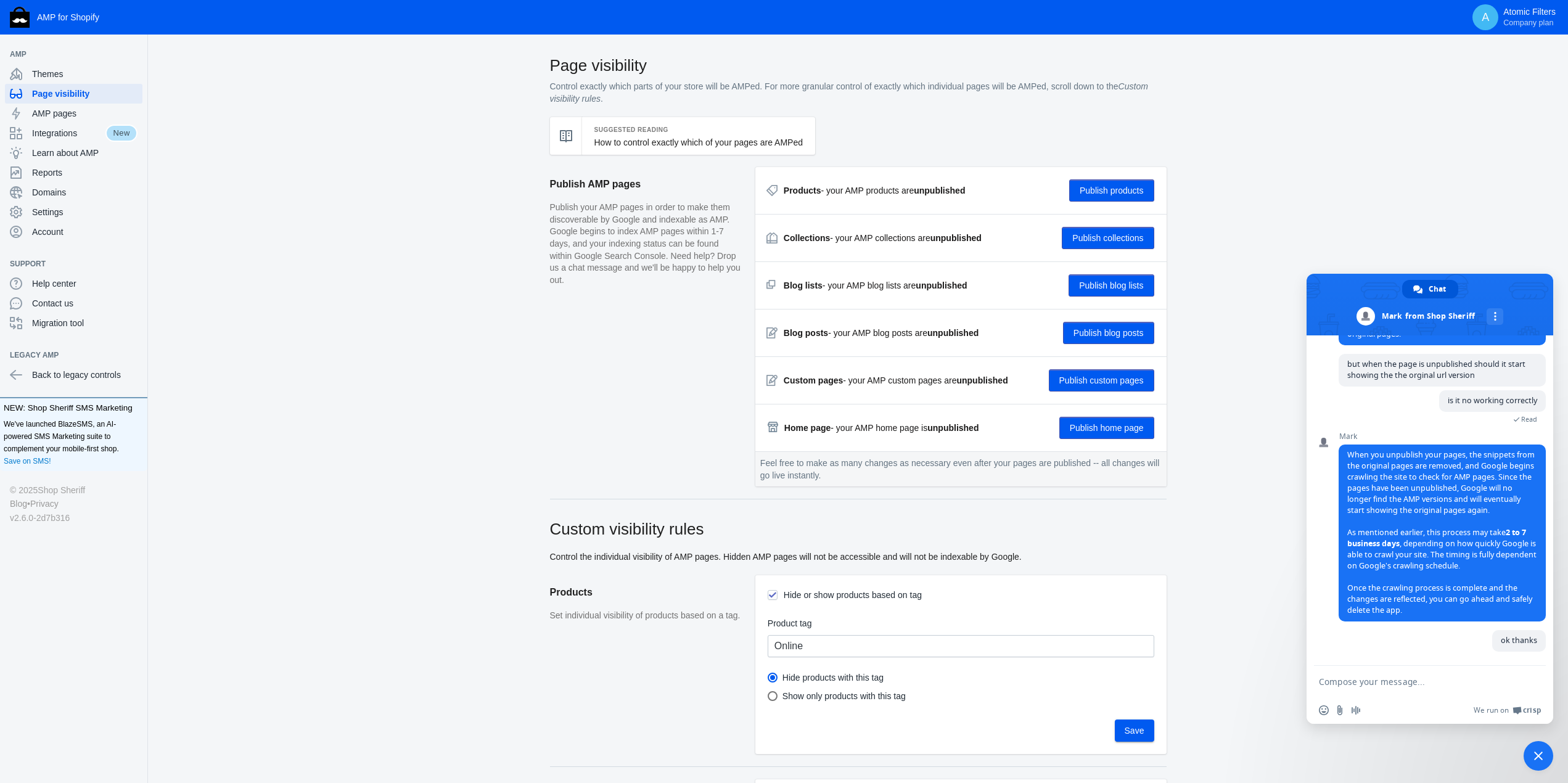
click at [1537, 754] on span "Close chat" at bounding box center [1538, 756] width 8 height 8
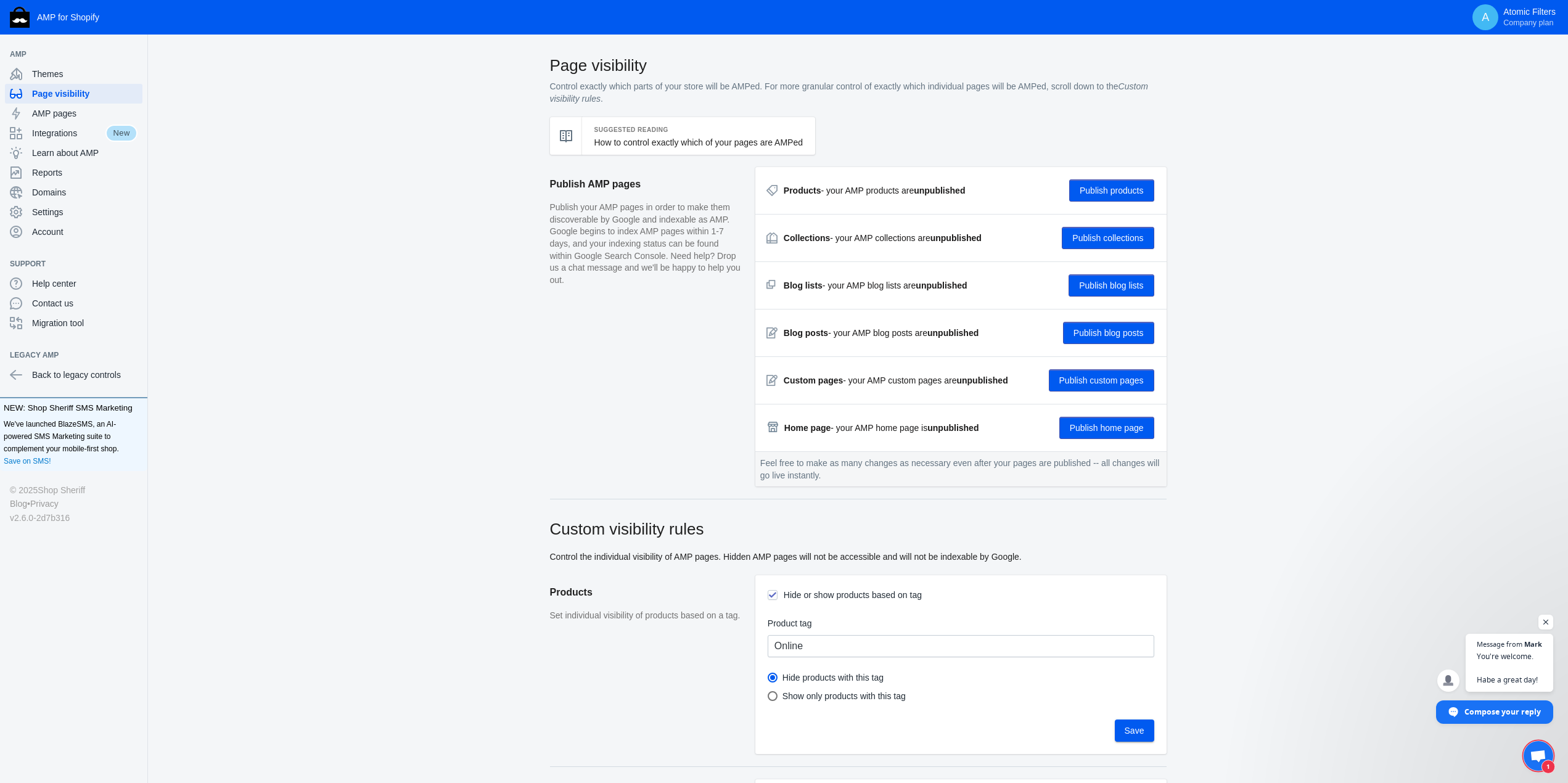
scroll to position [740, 0]
